Goal: Check status: Check status

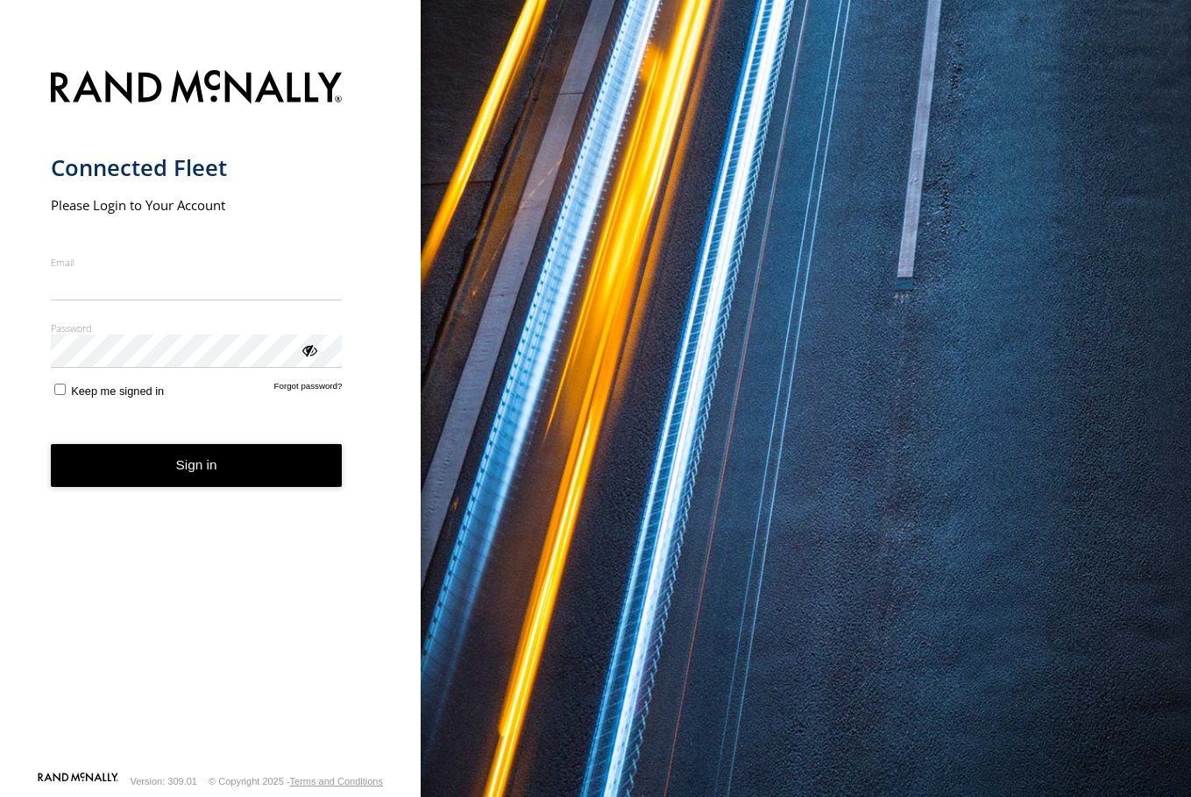
type input "**********"
click at [271, 487] on button "Sign in" at bounding box center [197, 465] width 292 height 43
click at [262, 484] on button "Sign in" at bounding box center [197, 465] width 292 height 43
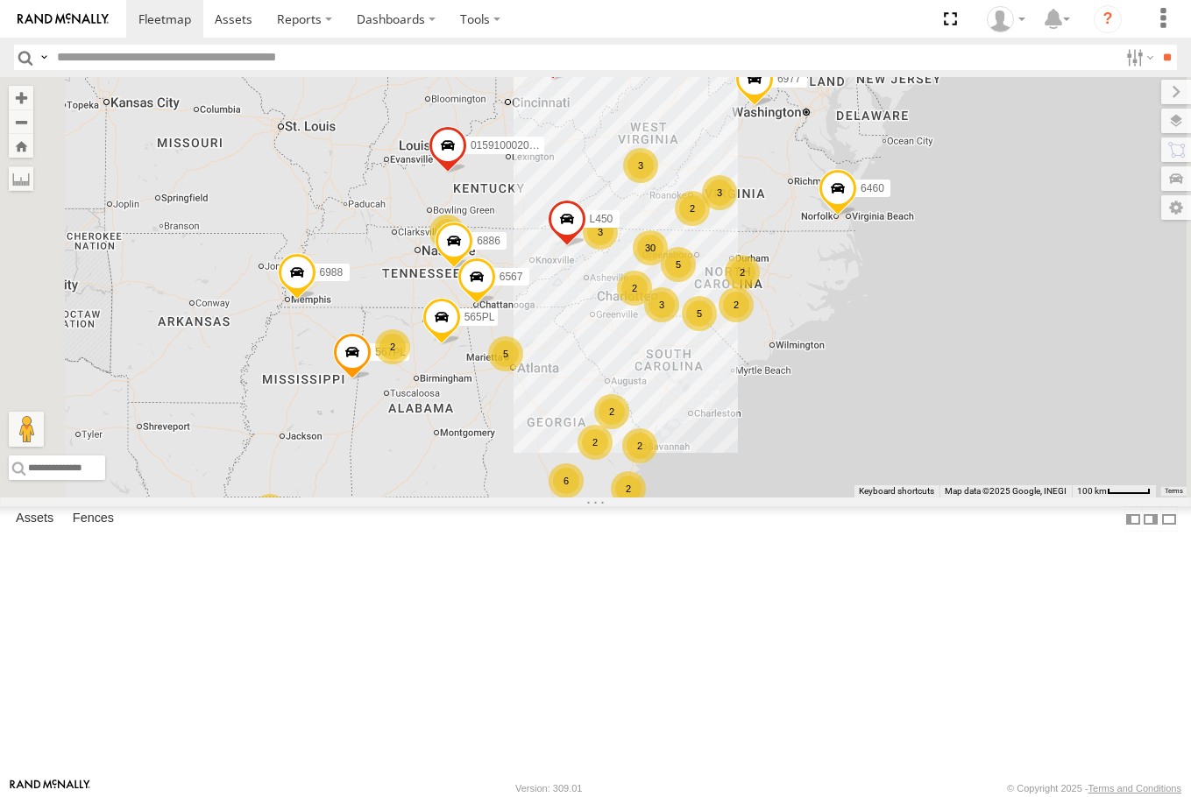
click at [131, 47] on input "text" at bounding box center [584, 57] width 1068 height 25
type input "****"
click at [1156, 45] on input "**" at bounding box center [1166, 57] width 20 height 25
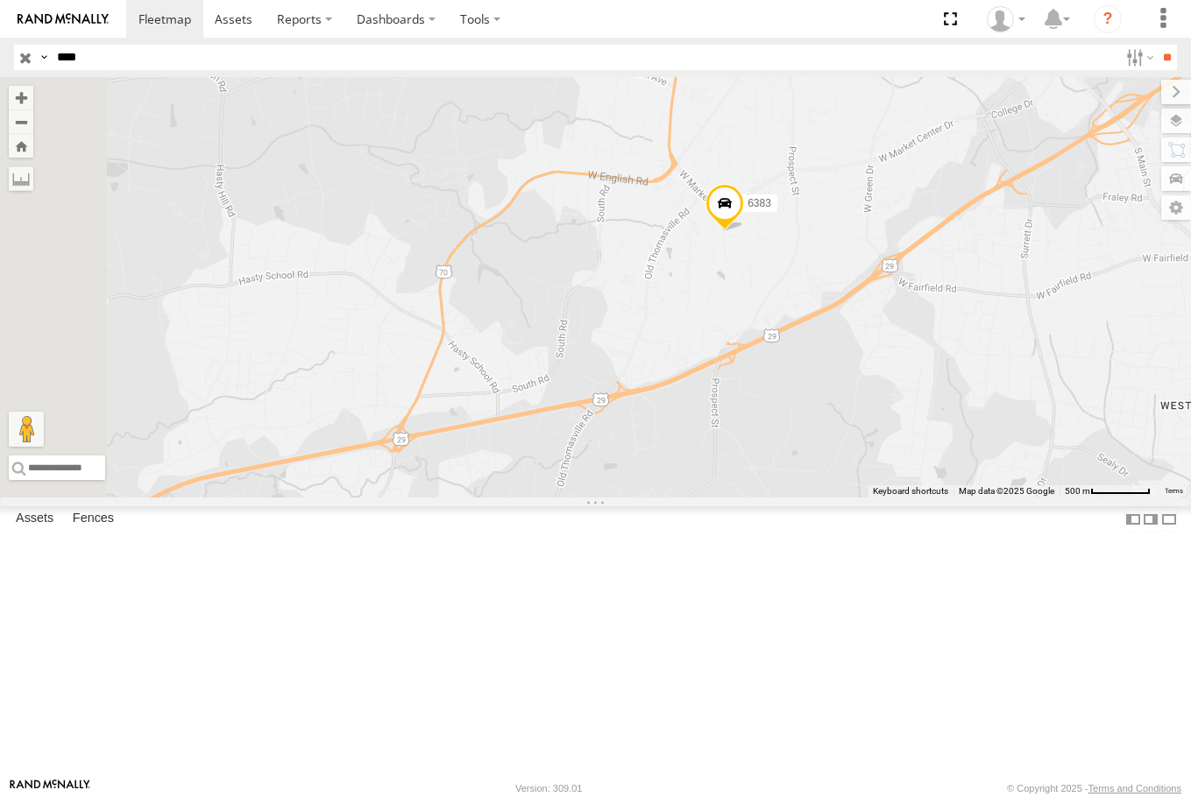
drag, startPoint x: 825, startPoint y: 490, endPoint x: 958, endPoint y: 430, distance: 145.9
click at [958, 430] on div "6383" at bounding box center [595, 287] width 1191 height 421
click at [744, 232] on span at bounding box center [724, 208] width 39 height 47
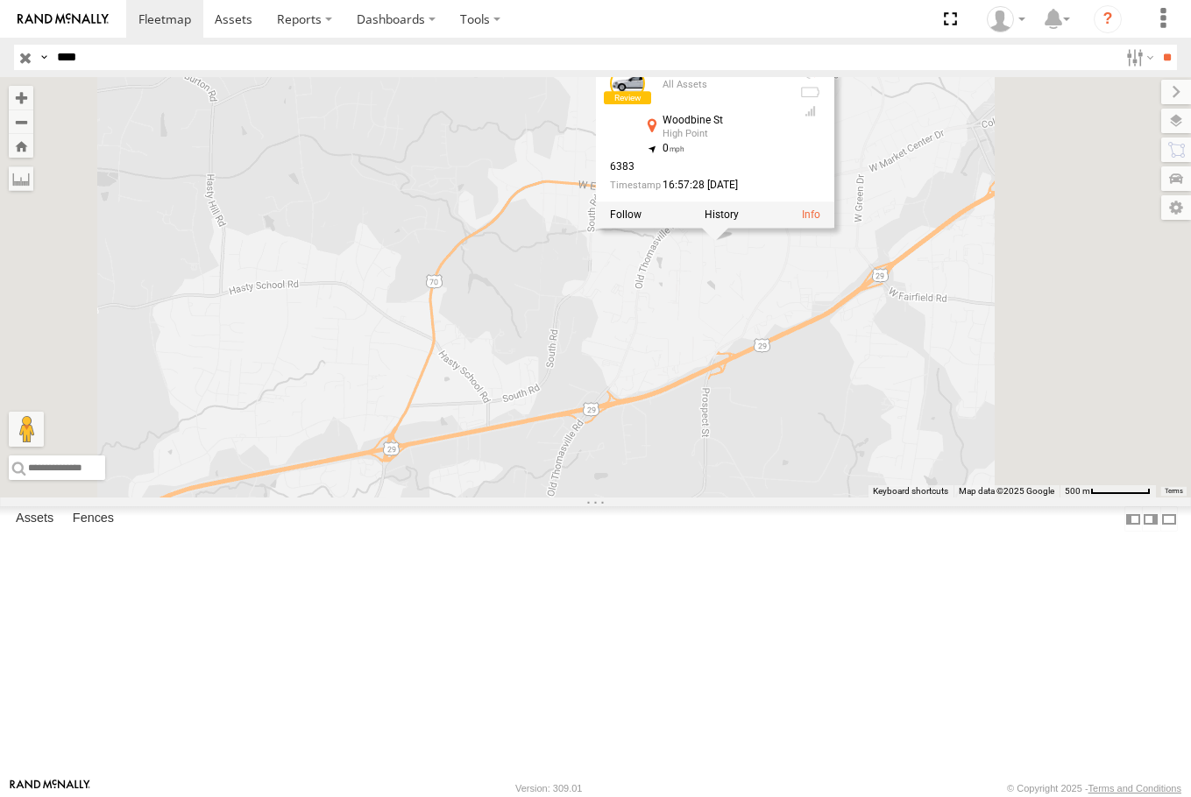
click at [645, 102] on link at bounding box center [627, 84] width 35 height 35
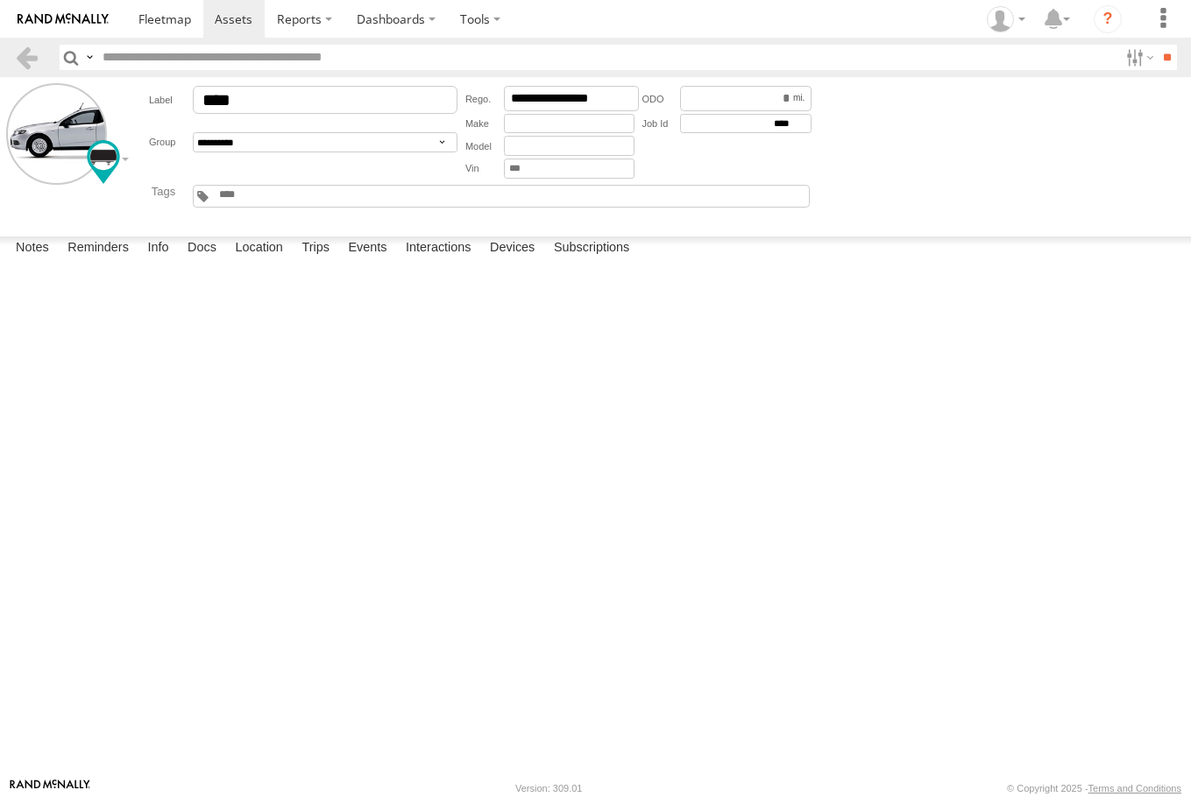
click at [829, 166] on form "**********" at bounding box center [595, 153] width 1178 height 140
click at [190, 20] on span at bounding box center [164, 19] width 53 height 17
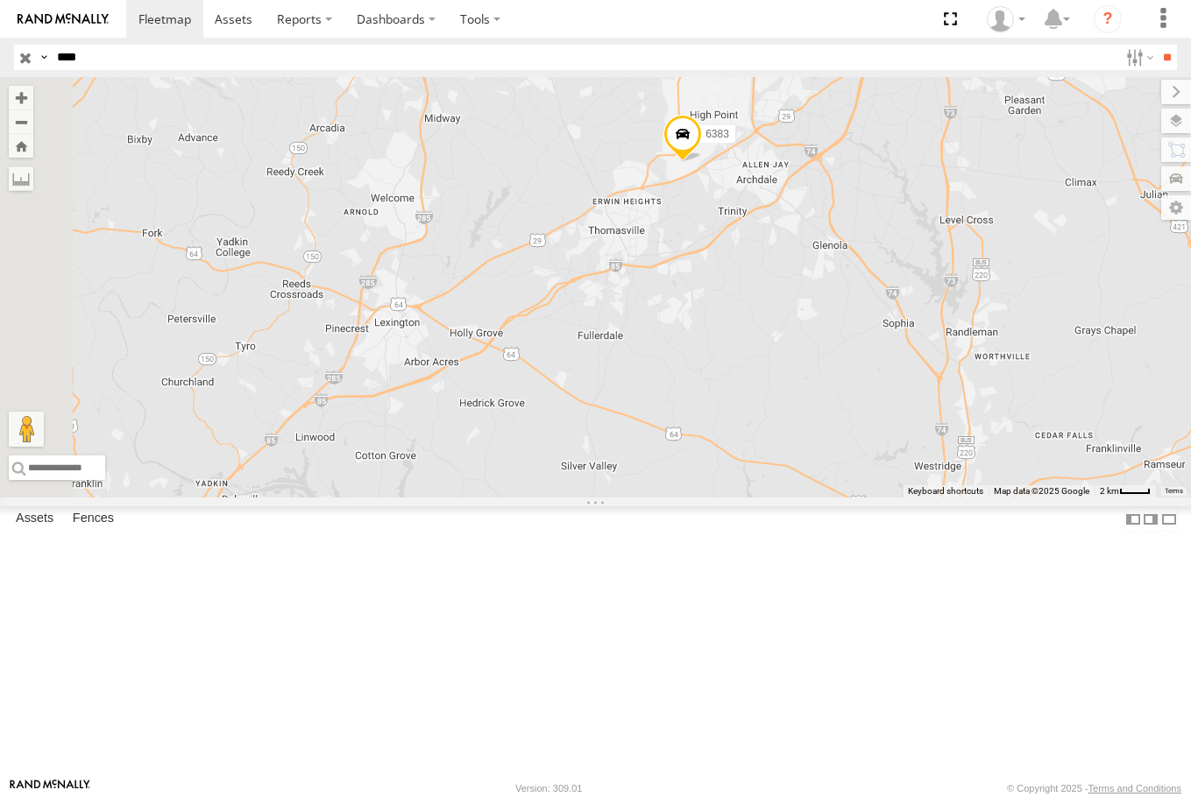
drag, startPoint x: 731, startPoint y: 539, endPoint x: 871, endPoint y: 357, distance: 229.9
click at [871, 357] on div "6383" at bounding box center [595, 287] width 1191 height 421
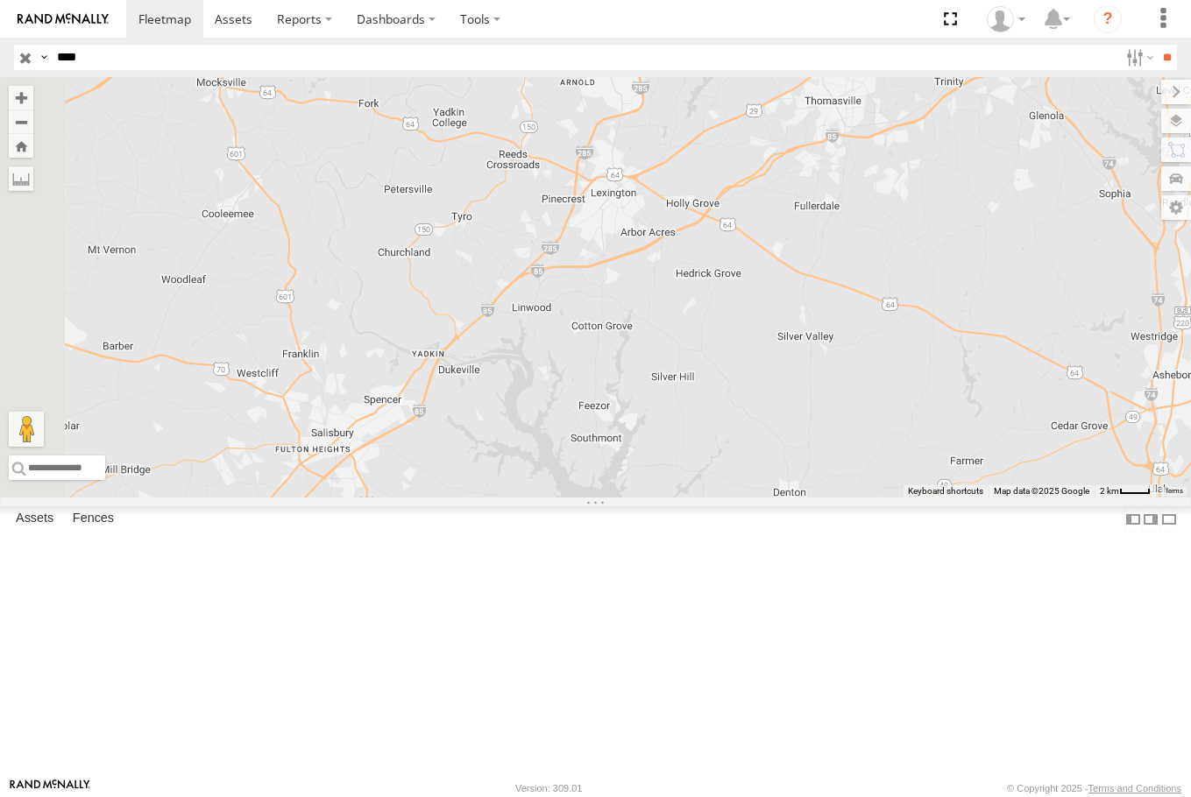
drag, startPoint x: 641, startPoint y: 590, endPoint x: 858, endPoint y: 458, distance: 253.6
click at [858, 458] on div "6383" at bounding box center [595, 287] width 1191 height 421
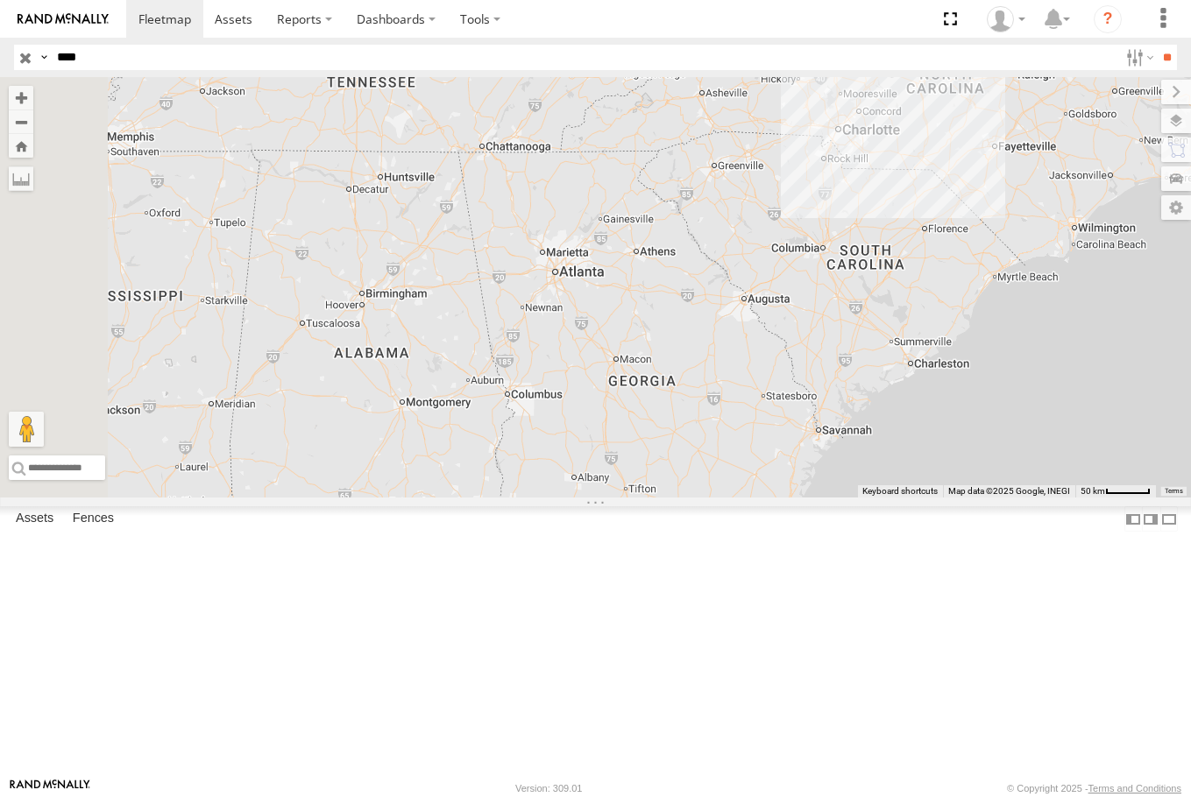
drag, startPoint x: 694, startPoint y: 555, endPoint x: 944, endPoint y: 318, distance: 345.2
click at [944, 318] on div "6383" at bounding box center [595, 287] width 1191 height 421
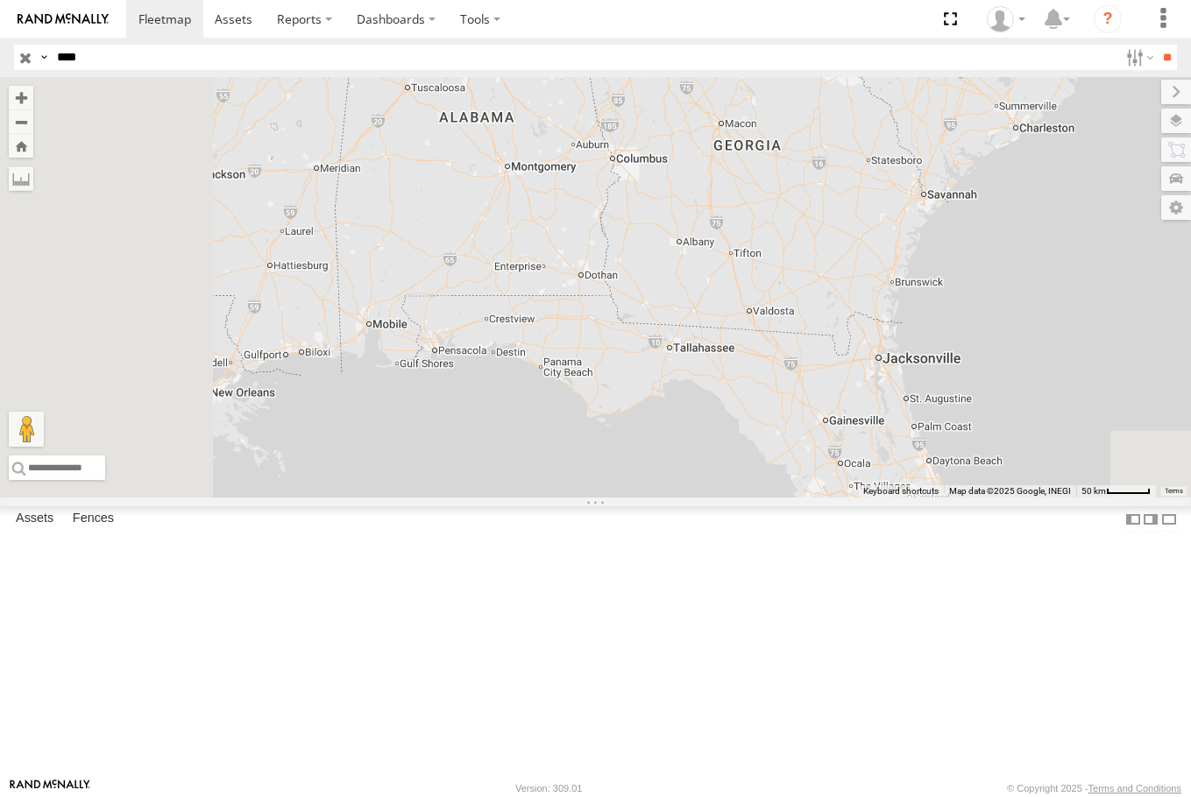
drag, startPoint x: 719, startPoint y: 520, endPoint x: 824, endPoint y: 283, distance: 259.3
click at [824, 283] on div "6383" at bounding box center [595, 287] width 1191 height 421
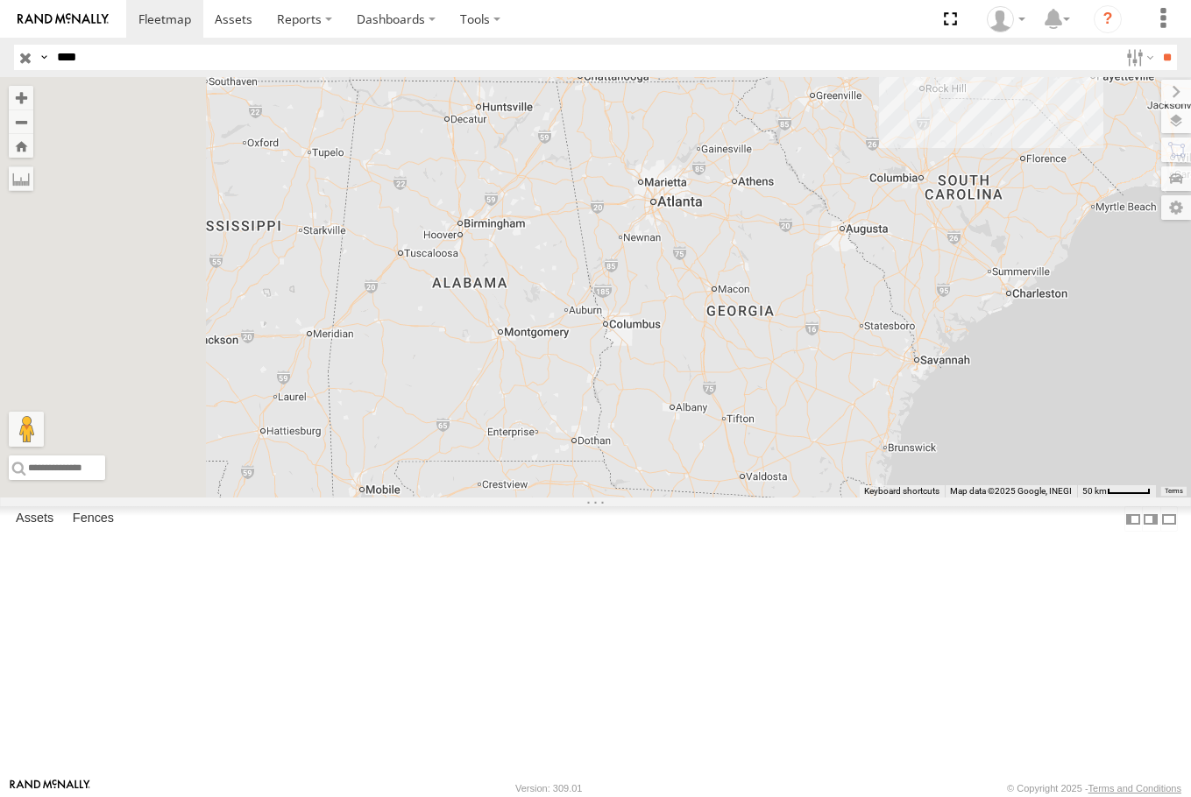
drag, startPoint x: 657, startPoint y: 228, endPoint x: 650, endPoint y: 395, distance: 167.5
click at [650, 395] on div "6383" at bounding box center [595, 287] width 1191 height 421
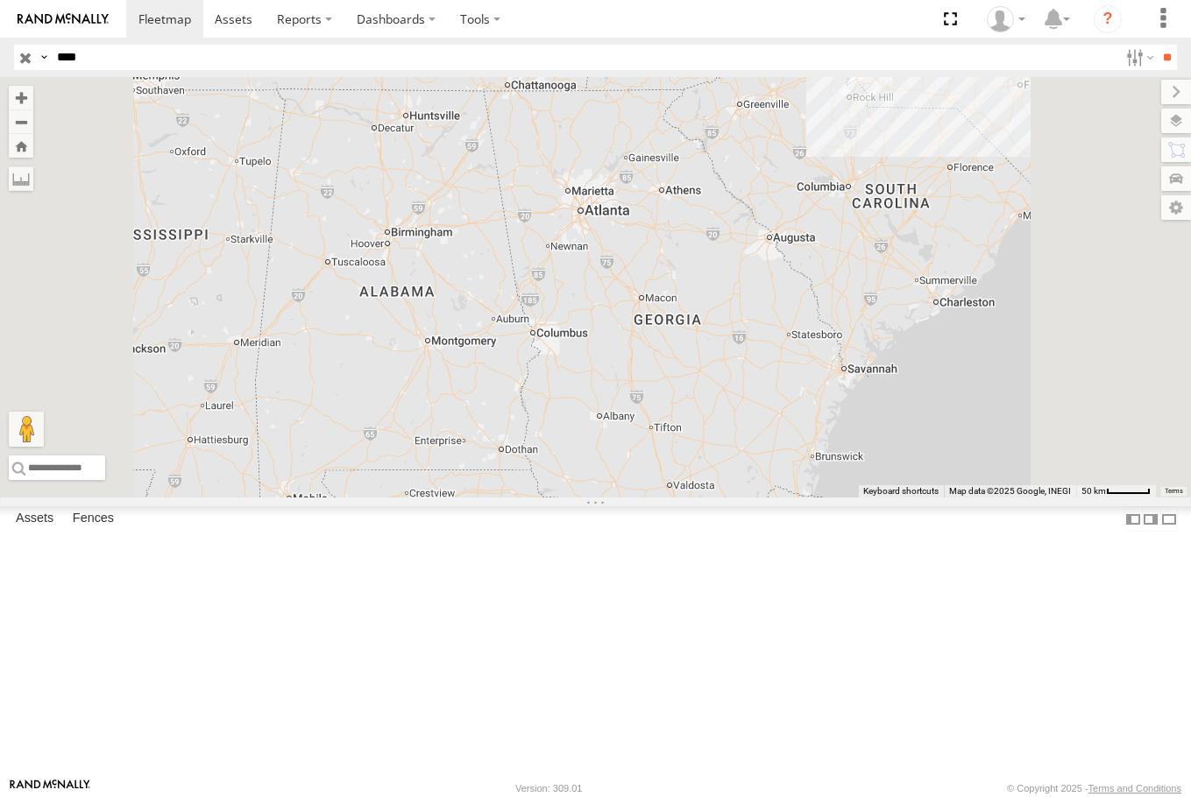
drag, startPoint x: 802, startPoint y: 345, endPoint x: 721, endPoint y: 348, distance: 81.5
click at [723, 346] on div "6383" at bounding box center [595, 287] width 1191 height 421
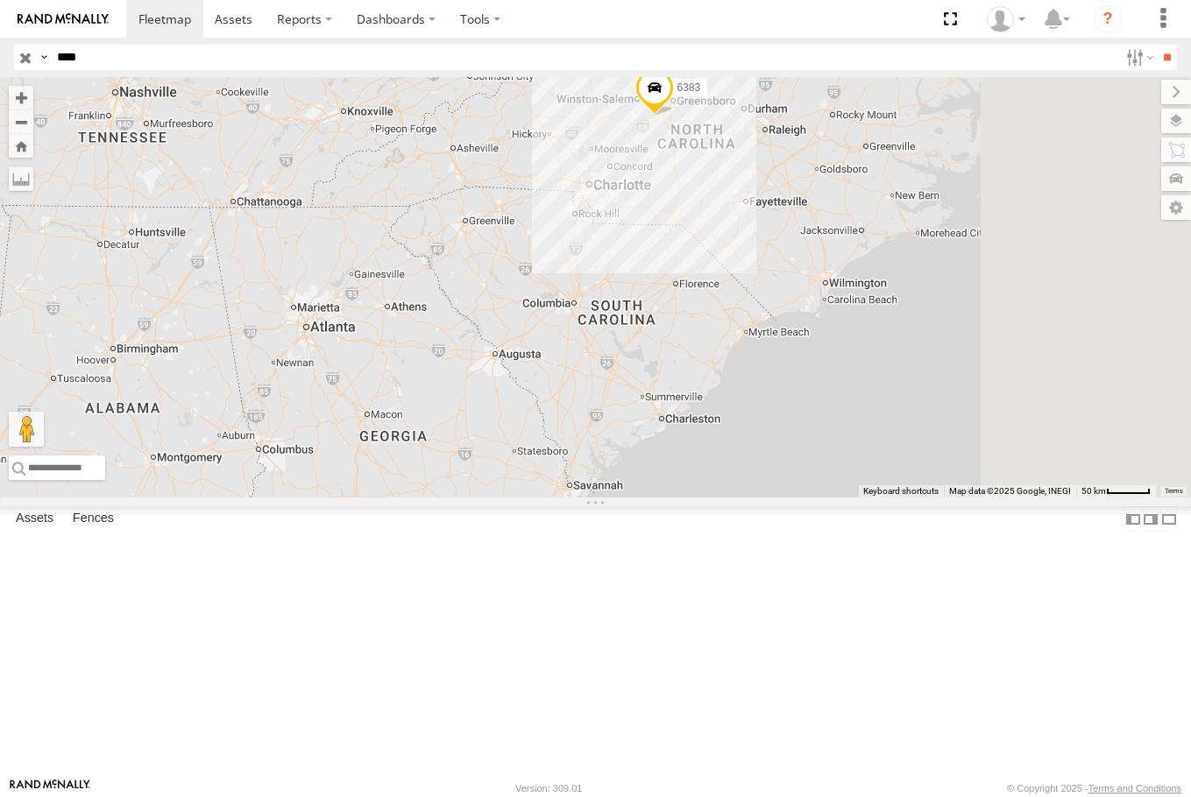
drag, startPoint x: 1005, startPoint y: 260, endPoint x: 790, endPoint y: 300, distance: 218.4
click at [729, 370] on div "6383" at bounding box center [595, 287] width 1191 height 421
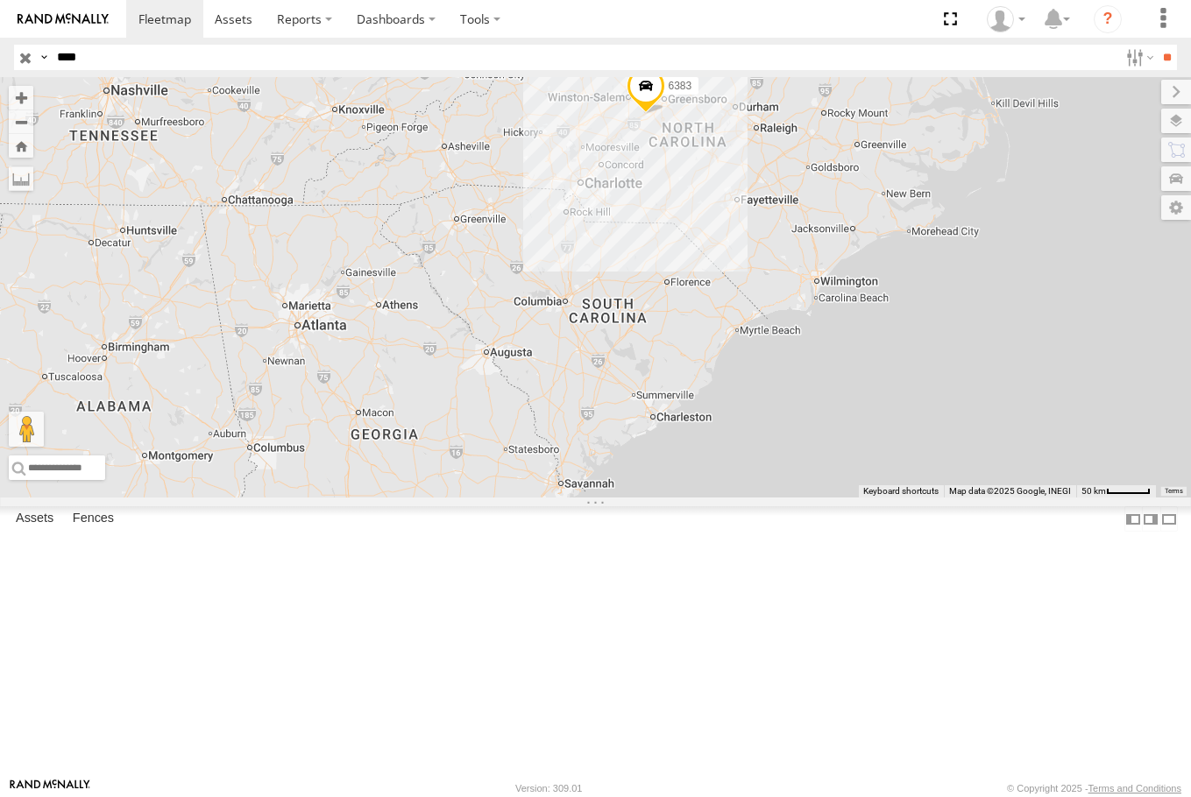
click at [664, 114] on span at bounding box center [645, 90] width 39 height 47
click at [668, 94] on label at bounding box center [651, 87] width 34 height 12
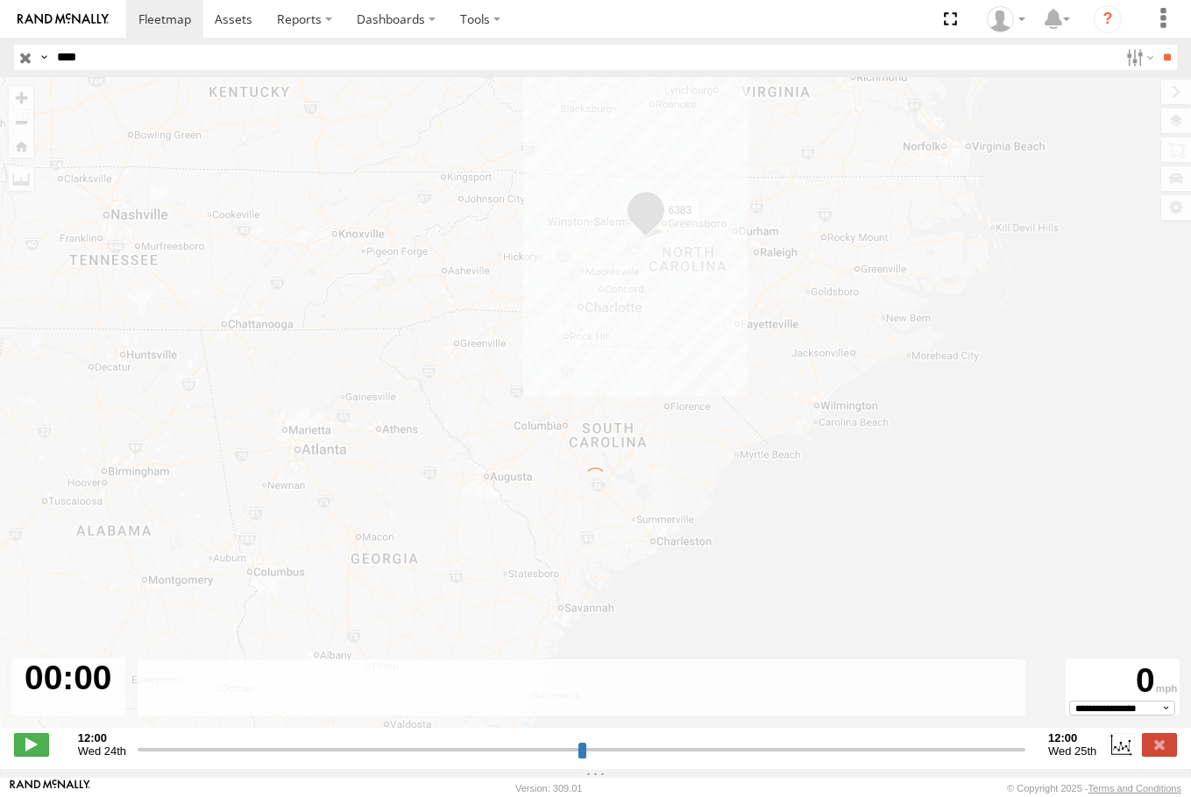
type input "**********"
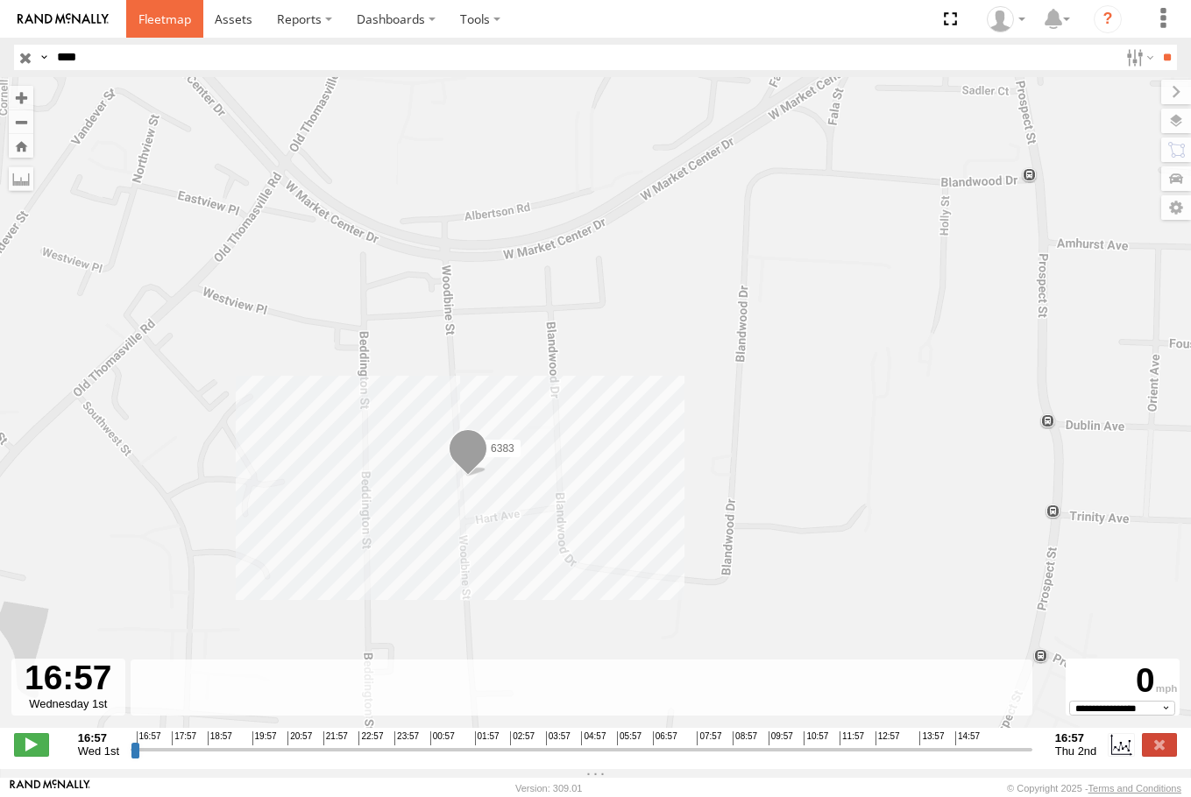
click at [195, 18] on link at bounding box center [164, 19] width 77 height 38
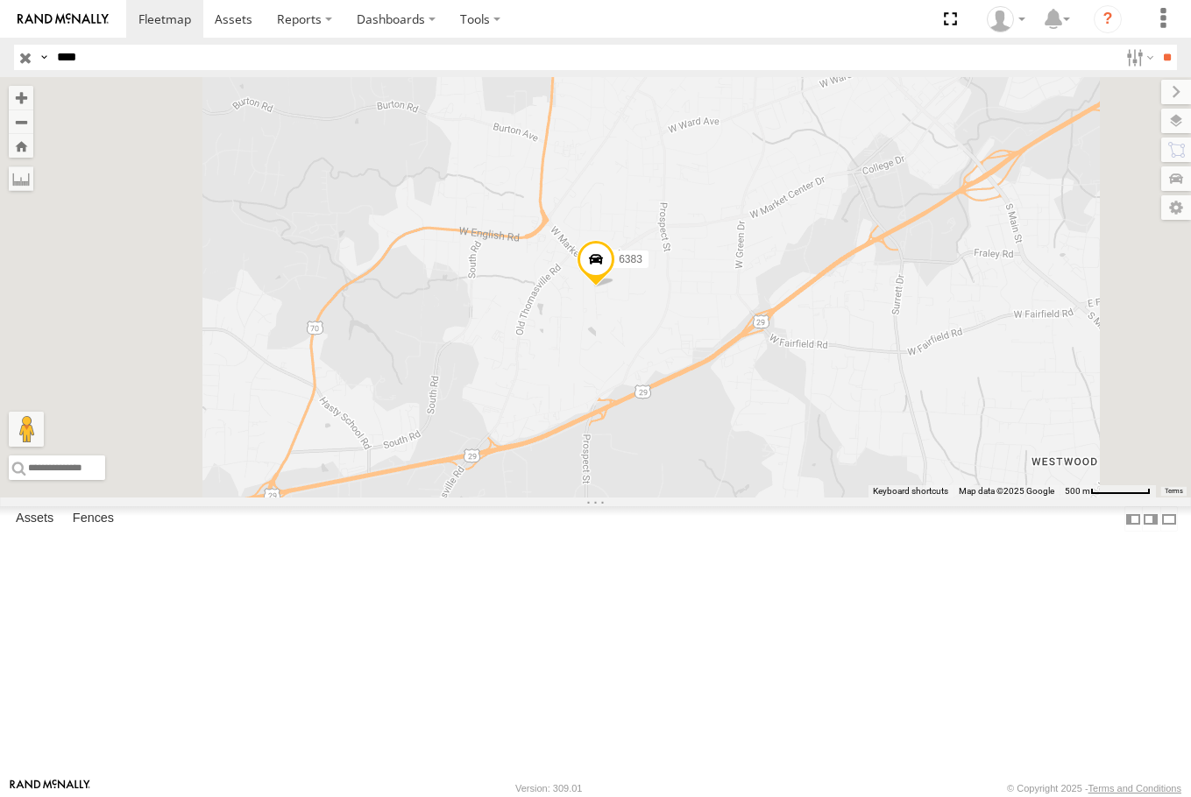
click at [0, 0] on div "All Assets" at bounding box center [0, 0] width 0 height 0
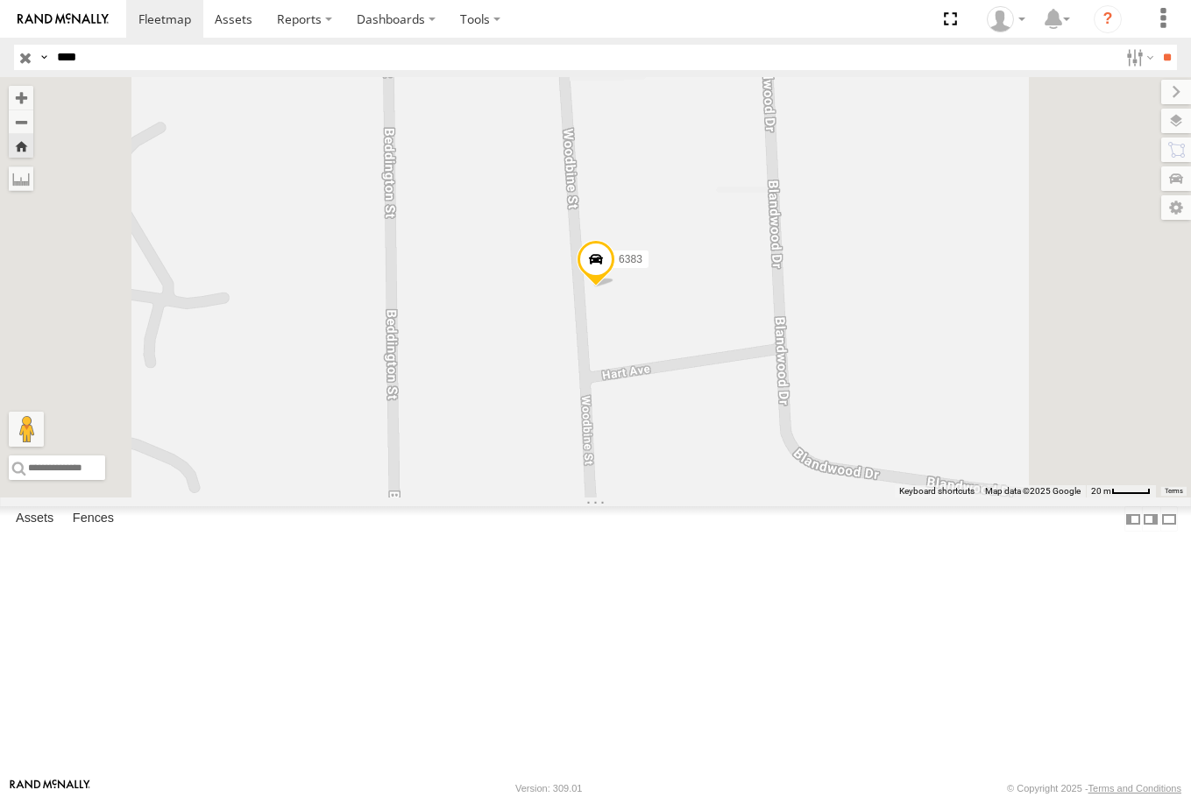
click at [615, 287] on span at bounding box center [595, 263] width 39 height 47
